Goal: Information Seeking & Learning: Learn about a topic

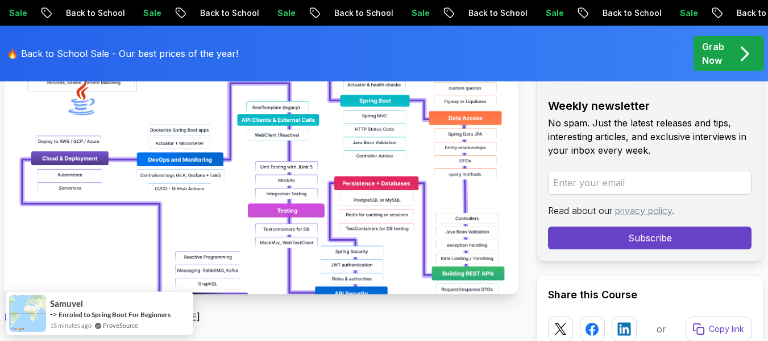
scroll to position [284, 0]
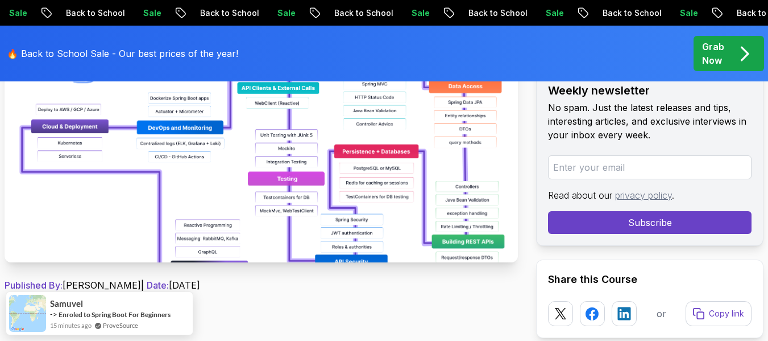
click at [253, 230] on img at bounding box center [261, 134] width 513 height 256
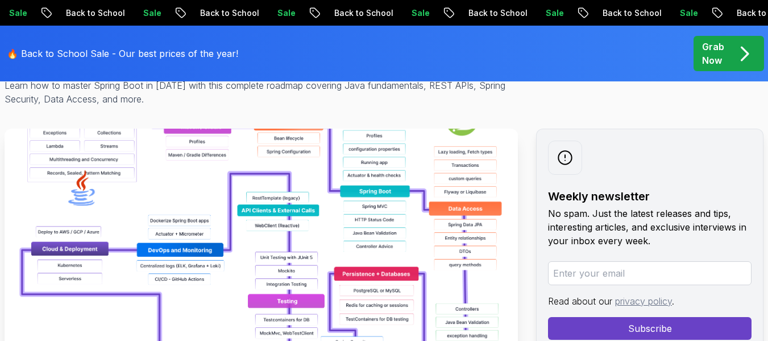
scroll to position [114, 0]
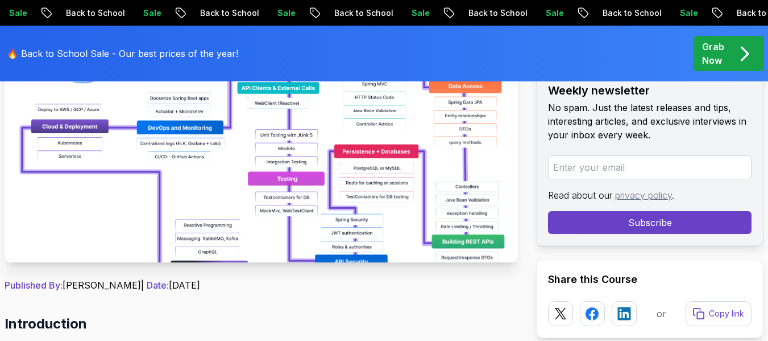
scroll to position [284, 0]
click at [256, 154] on img at bounding box center [261, 134] width 513 height 256
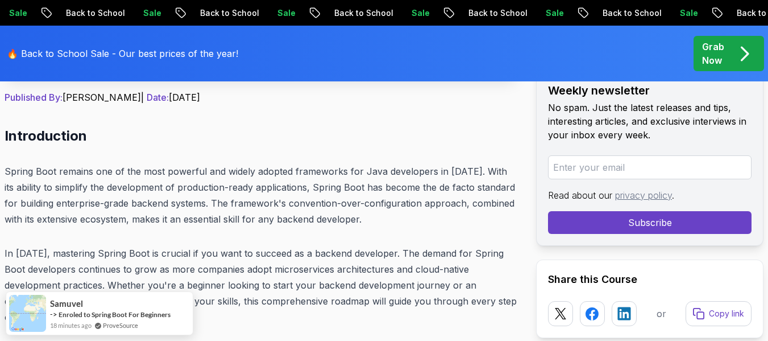
scroll to position [512, 0]
